Goal: Navigation & Orientation: Find specific page/section

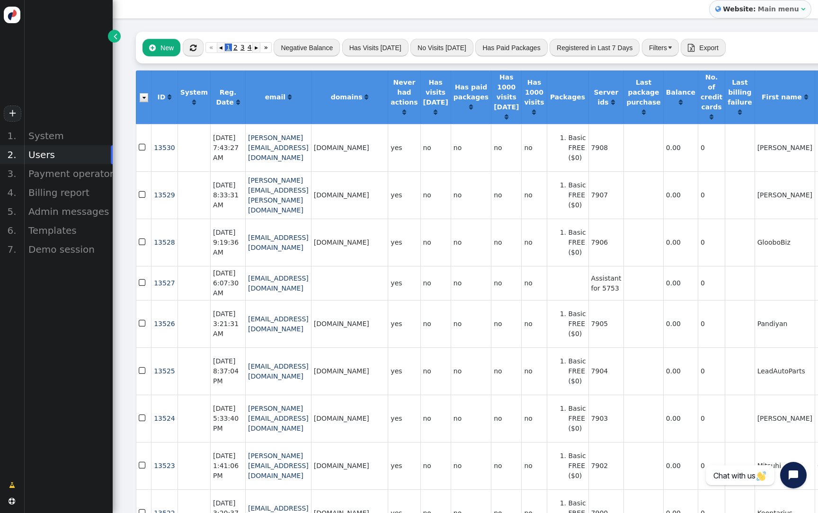
scroll to position [0, 1]
click at [193, 50] on span "" at bounding box center [192, 48] width 7 height 8
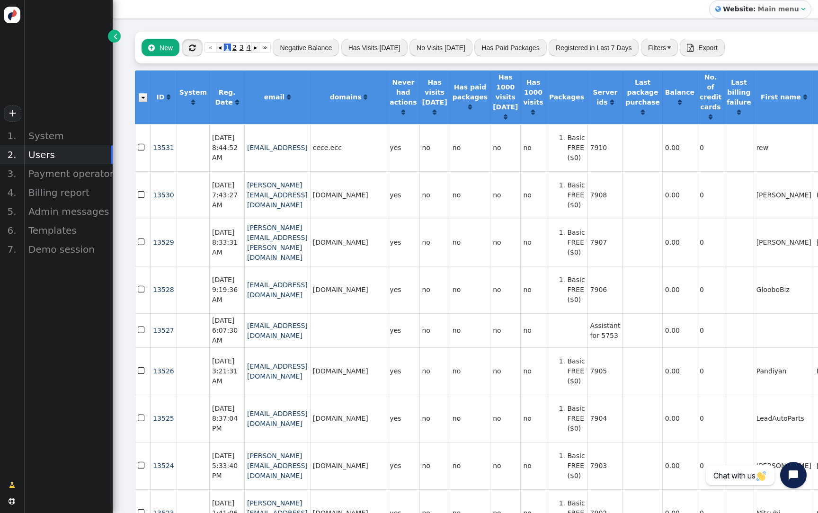
click at [193, 51] on span "" at bounding box center [192, 48] width 7 height 8
click at [70, 195] on div "Billing report" at bounding box center [68, 192] width 89 height 19
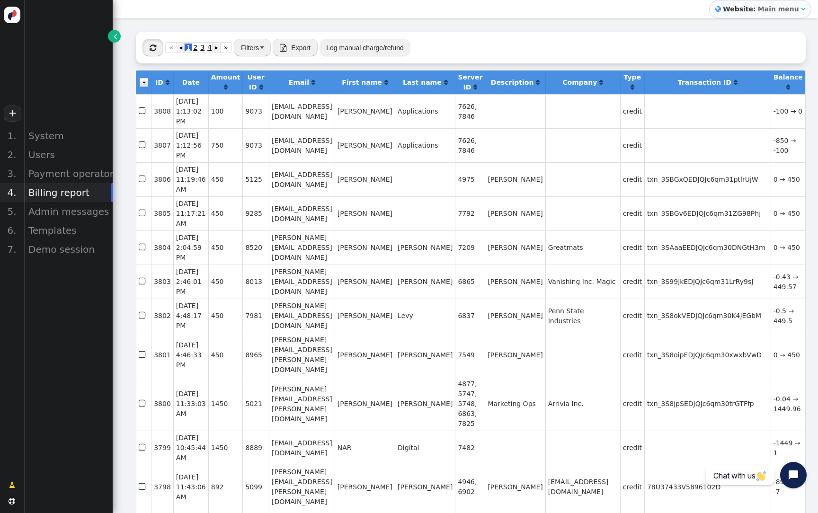
click at [156, 46] on span "" at bounding box center [153, 48] width 7 height 8
click at [64, 158] on div "Users" at bounding box center [68, 154] width 89 height 19
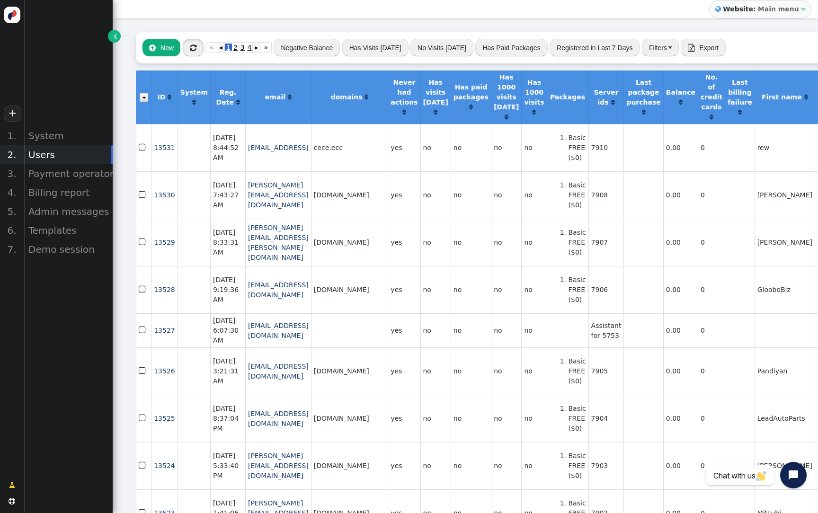
click at [193, 44] on span "" at bounding box center [193, 48] width 7 height 8
click at [303, 47] on button "Negative Balance" at bounding box center [307, 47] width 66 height 17
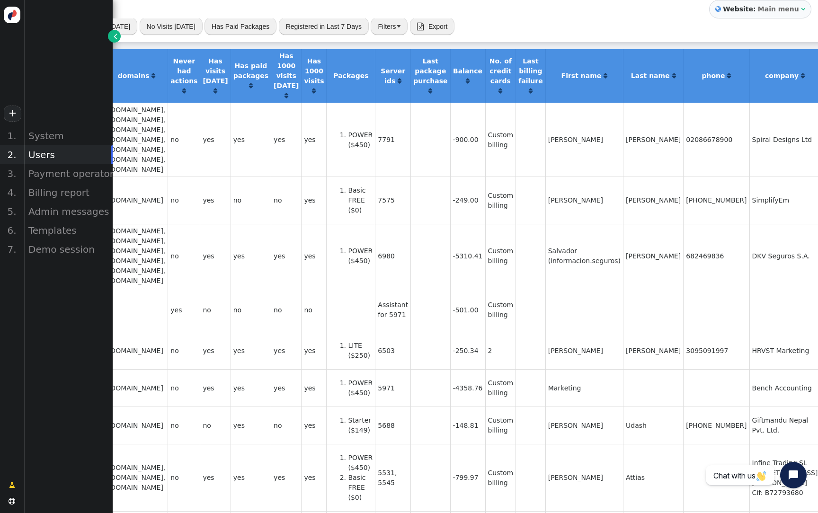
scroll to position [21, 201]
click at [817, 352] on link "Log in" at bounding box center [830, 351] width 12 height 18
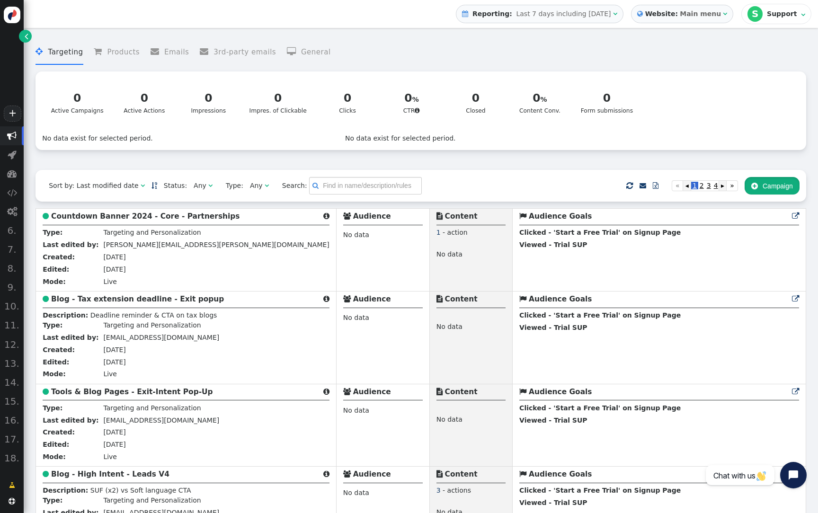
click at [782, 194] on button " Campaign" at bounding box center [772, 185] width 55 height 17
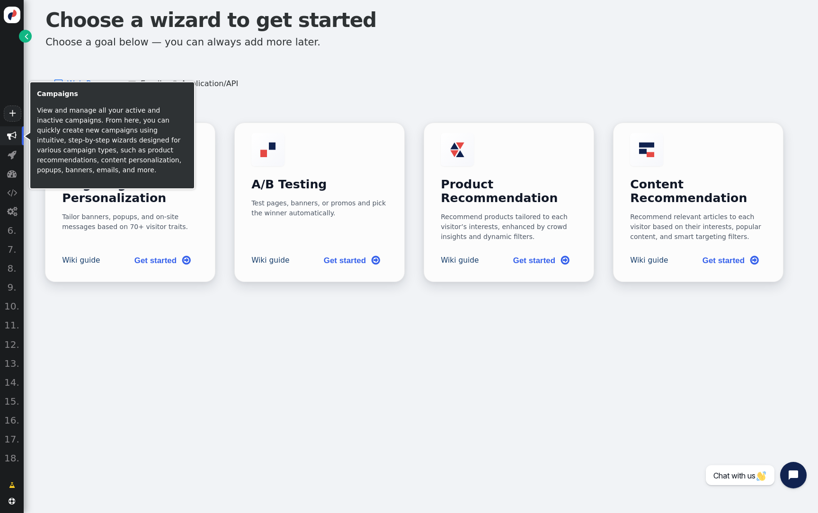
click at [13, 138] on span "" at bounding box center [11, 135] width 9 height 9
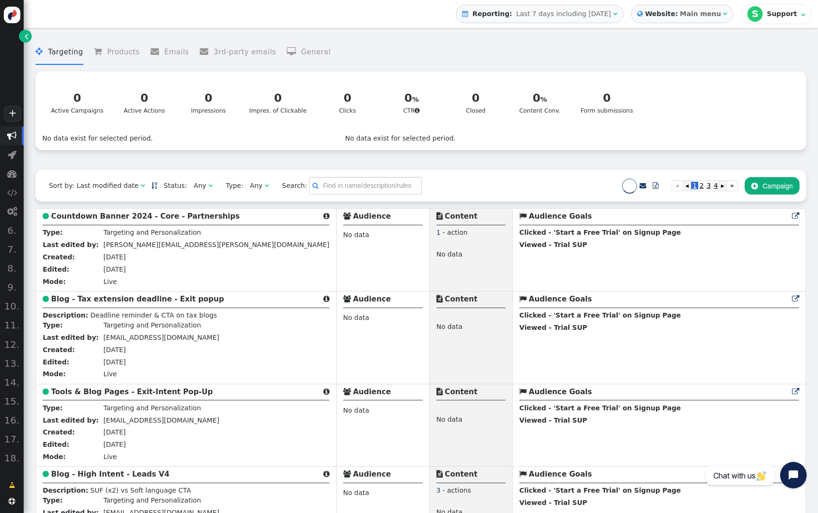
click at [680, 13] on b "Website:" at bounding box center [661, 14] width 37 height 10
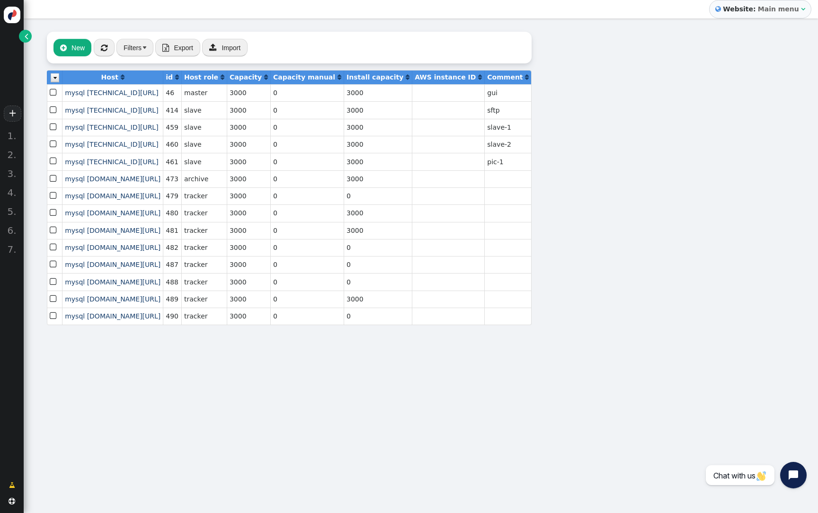
click at [29, 39] on link "" at bounding box center [25, 36] width 13 height 13
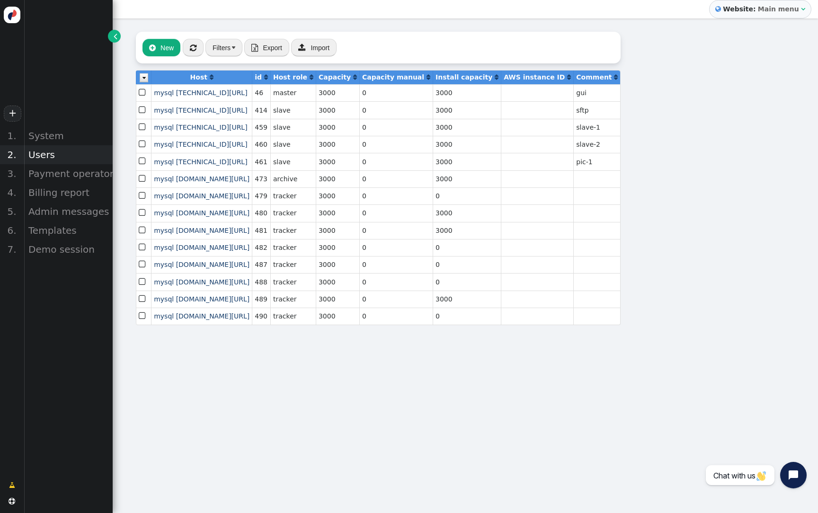
click at [50, 149] on div "Users" at bounding box center [68, 154] width 89 height 19
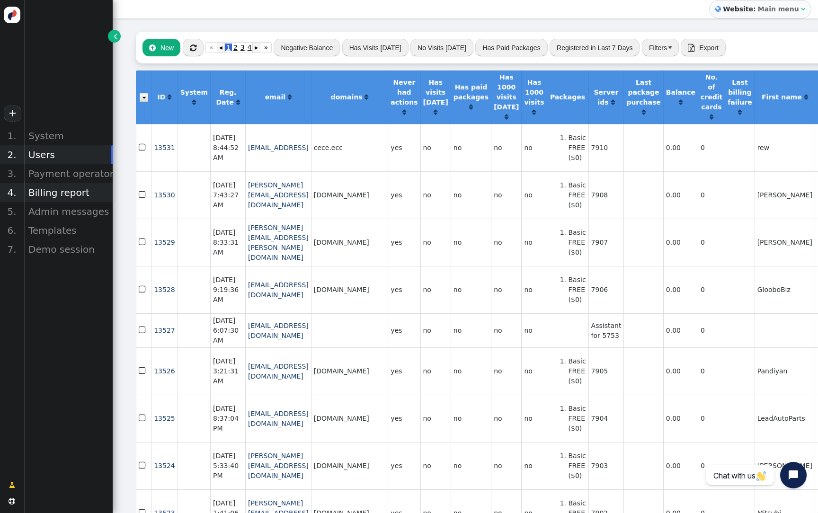
click at [77, 192] on div "Billing report" at bounding box center [68, 192] width 89 height 19
